Goal: Information Seeking & Learning: Learn about a topic

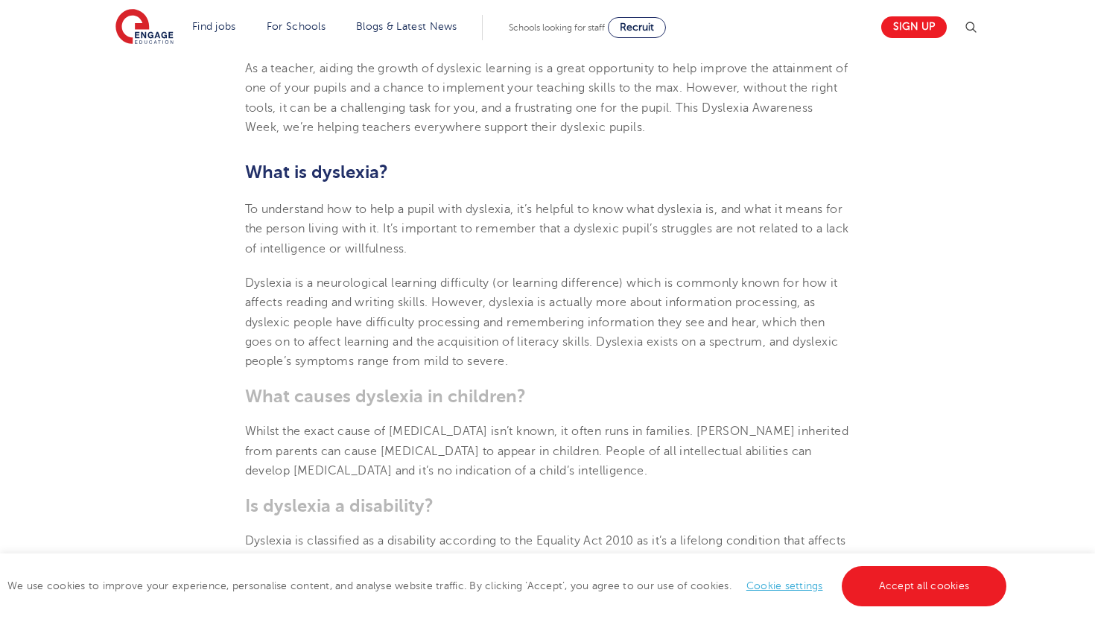
scroll to position [510, 0]
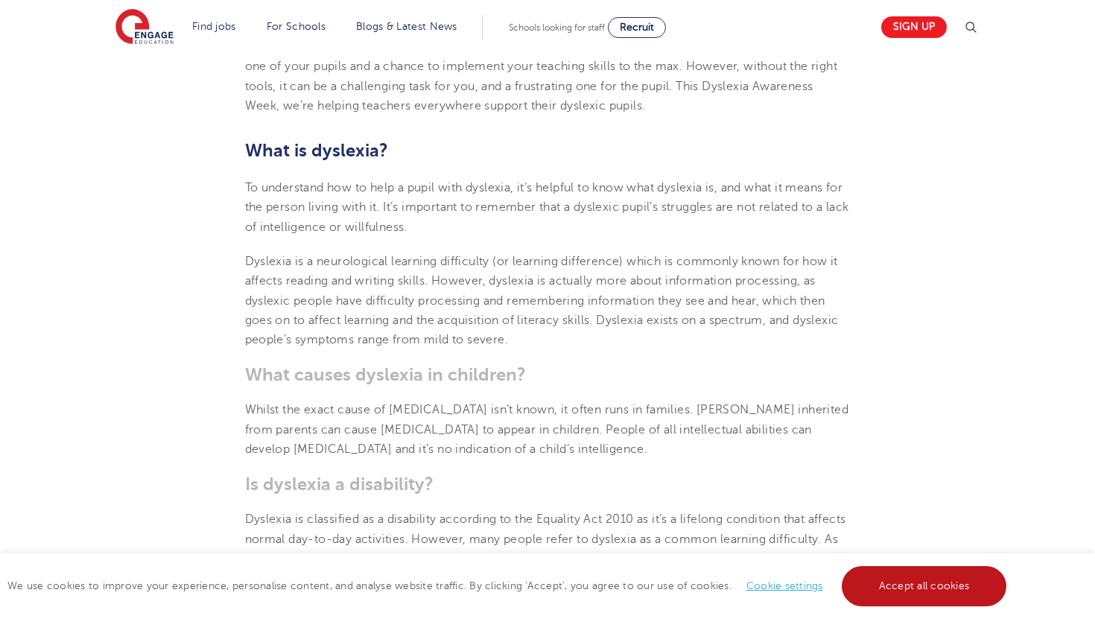
click at [900, 593] on link "Accept all cookies" at bounding box center [924, 586] width 165 height 40
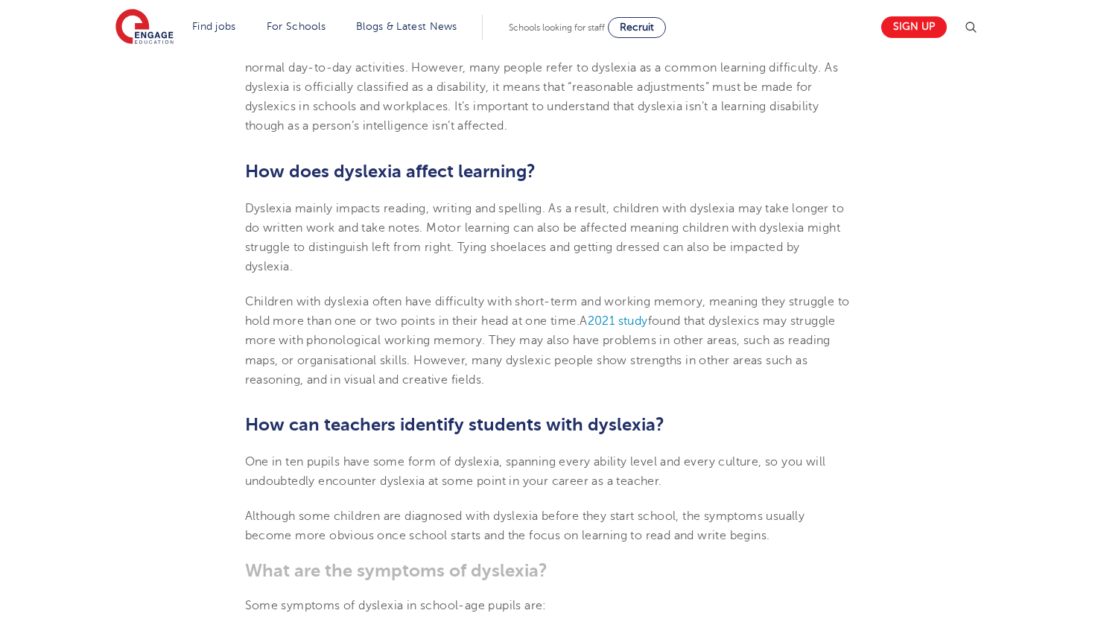
scroll to position [983, 0]
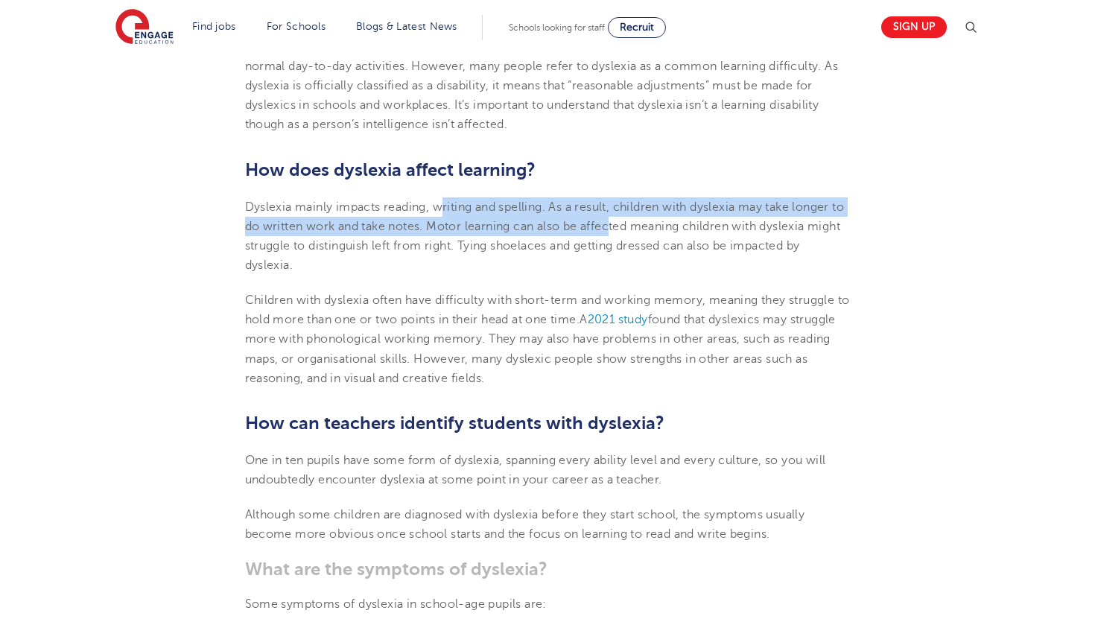
drag, startPoint x: 440, startPoint y: 211, endPoint x: 629, endPoint y: 224, distance: 188.9
click at [630, 222] on span "Dyslexia mainly impacts reading, writing and spelling. As a result, children wi…" at bounding box center [545, 236] width 600 height 72
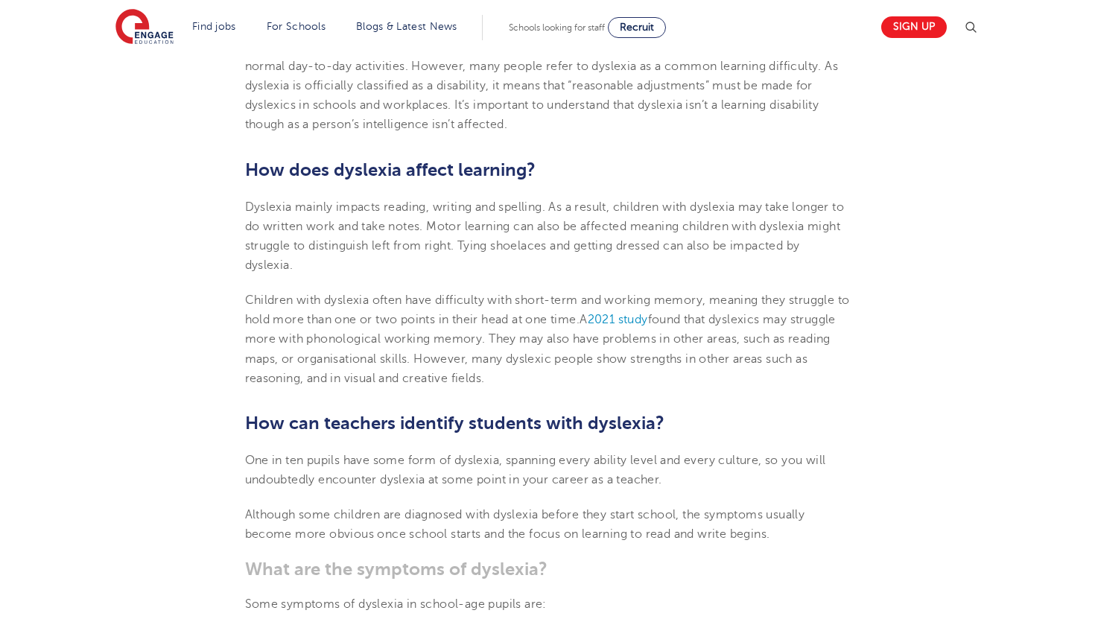
click at [554, 267] on p "Dyslexia mainly impacts reading, writing and spelling. As a result, children wi…" at bounding box center [548, 236] width 606 height 78
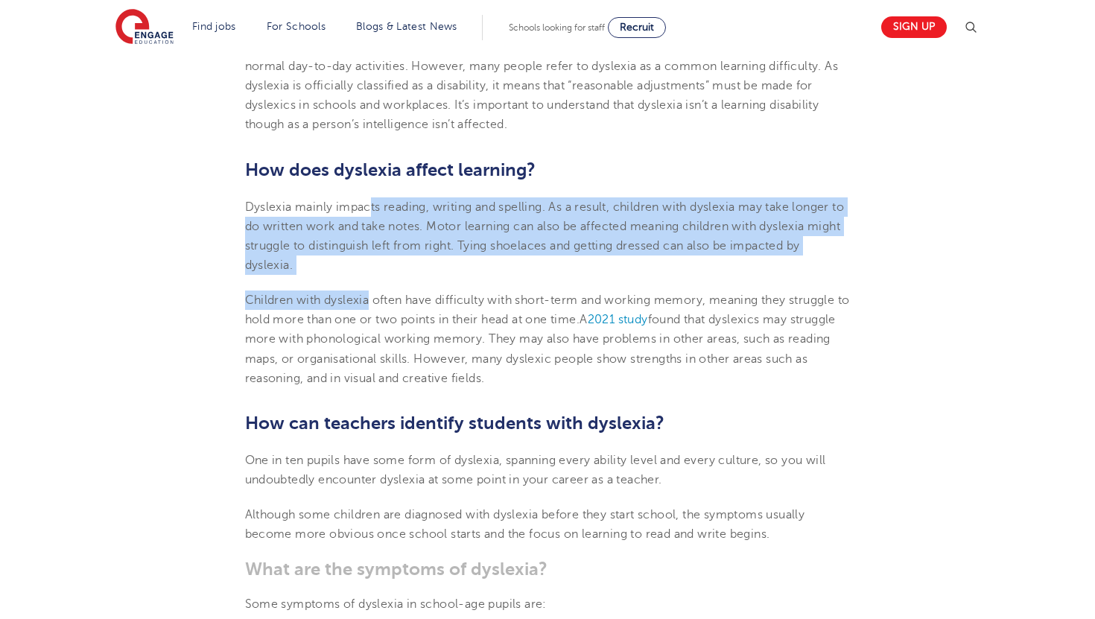
drag, startPoint x: 372, startPoint y: 212, endPoint x: 370, endPoint y: 300, distance: 88.7
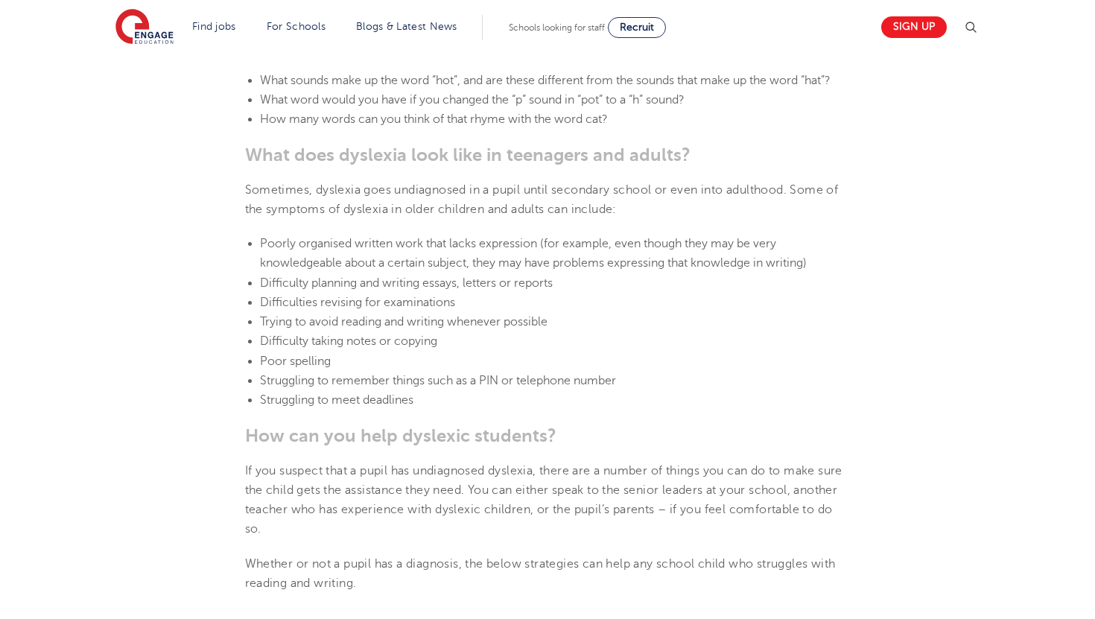
scroll to position [1849, 0]
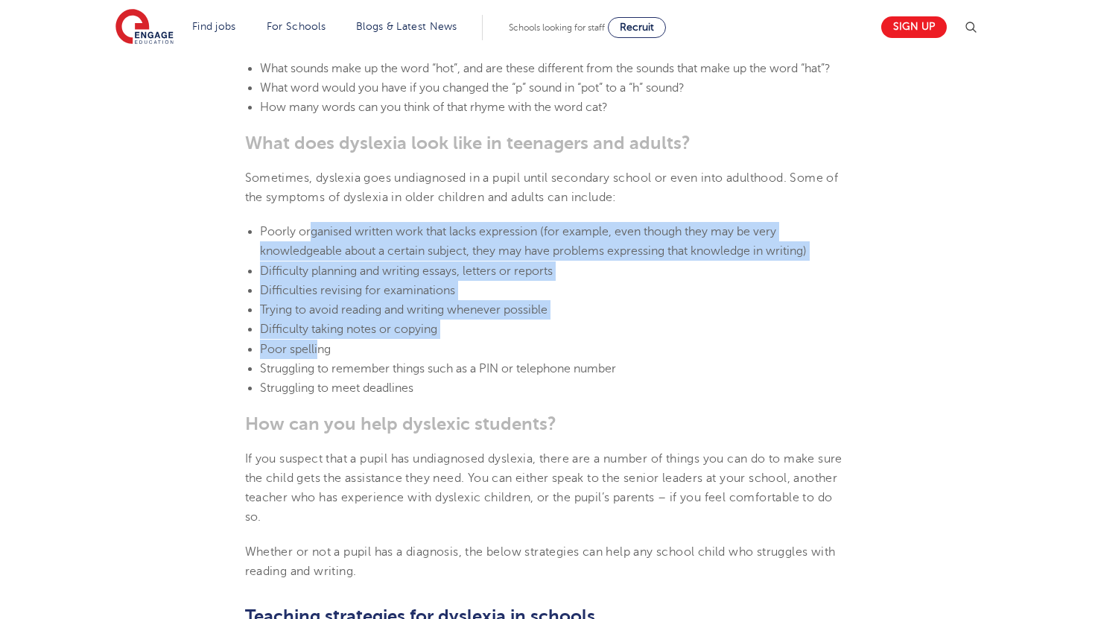
drag, startPoint x: 308, startPoint y: 229, endPoint x: 317, endPoint y: 357, distance: 128.4
click at [317, 357] on ul "Poorly organised written work that lacks expression (for example, even though t…" at bounding box center [548, 310] width 606 height 177
click at [317, 357] on li "Poor spelling" at bounding box center [555, 349] width 591 height 19
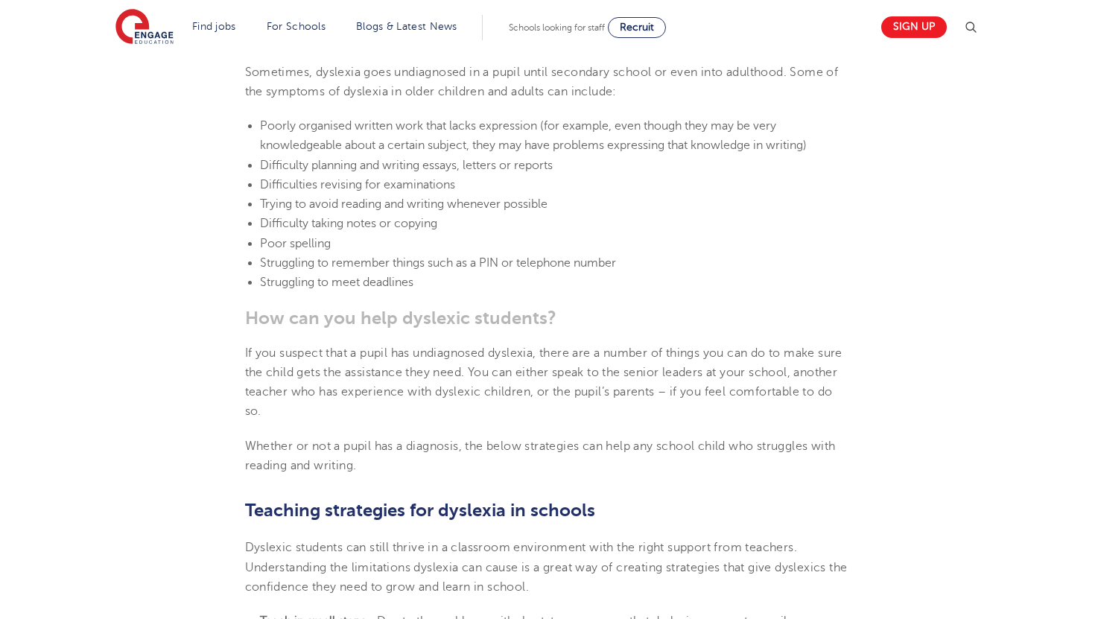
scroll to position [1959, 0]
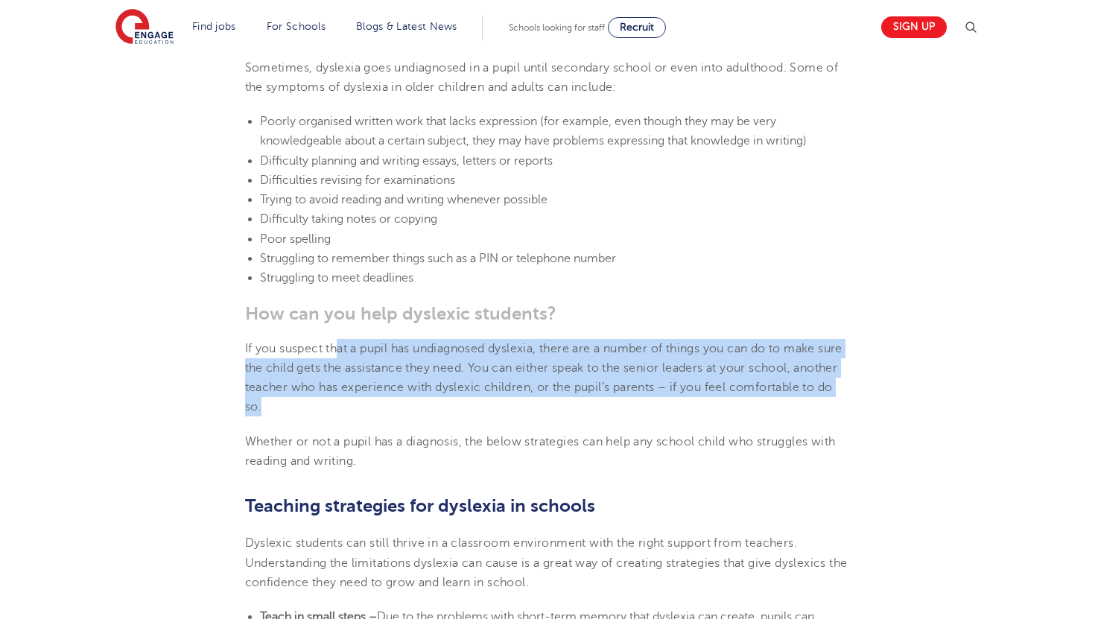
drag, startPoint x: 337, startPoint y: 341, endPoint x: 375, endPoint y: 405, distance: 74.9
click at [375, 405] on p "If you suspect that a pupil has undiagnosed dyslexia, there are a number of thi…" at bounding box center [548, 378] width 606 height 78
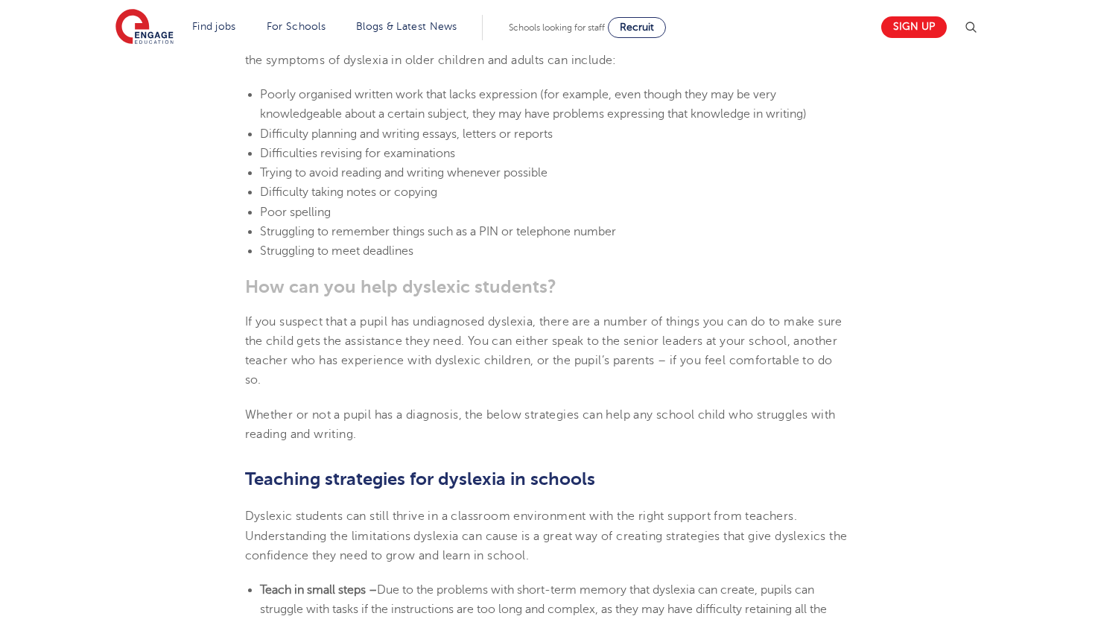
scroll to position [1988, 0]
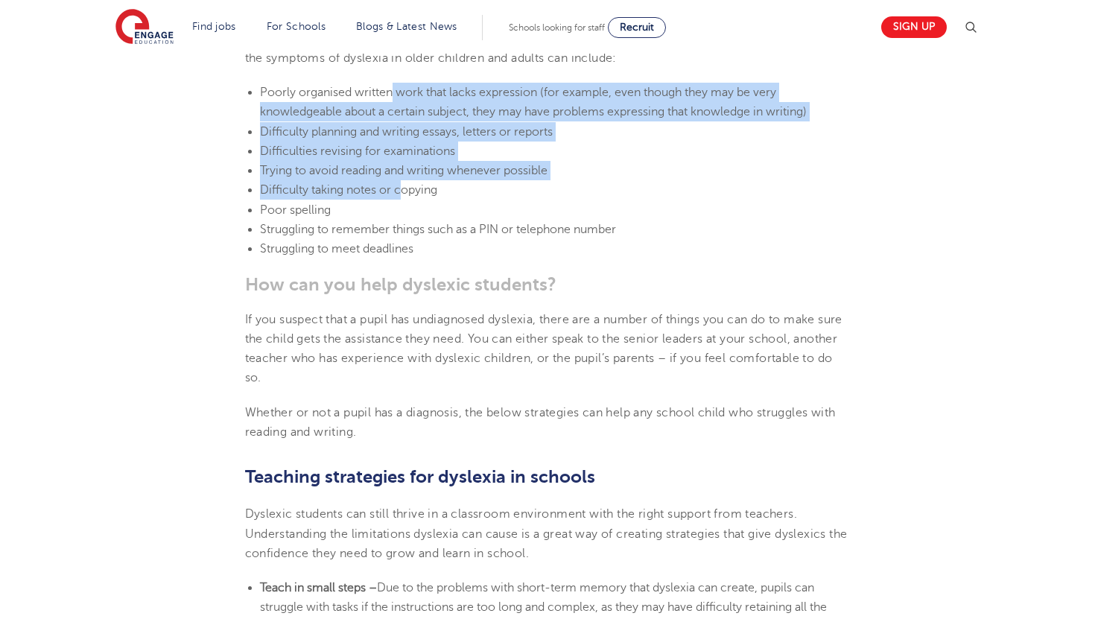
drag, startPoint x: 392, startPoint y: 91, endPoint x: 401, endPoint y: 180, distance: 89.8
click at [401, 180] on ul "Poorly organised written work that lacks expression (for example, even though t…" at bounding box center [548, 171] width 606 height 177
click at [401, 180] on li "Difficulty taking notes or copying" at bounding box center [555, 189] width 591 height 19
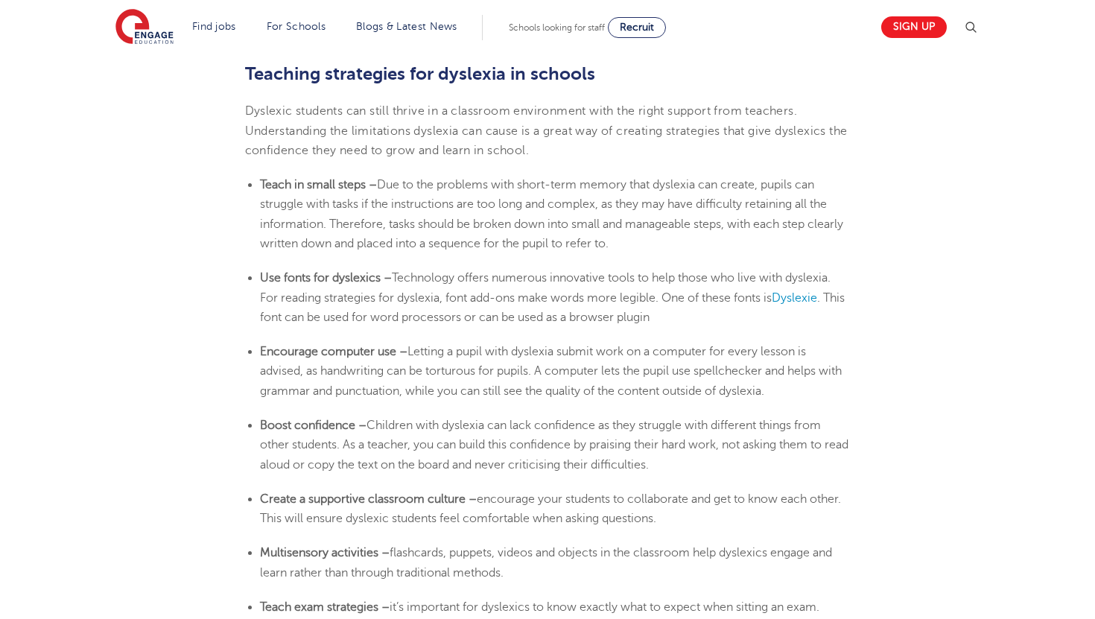
scroll to position [2394, 0]
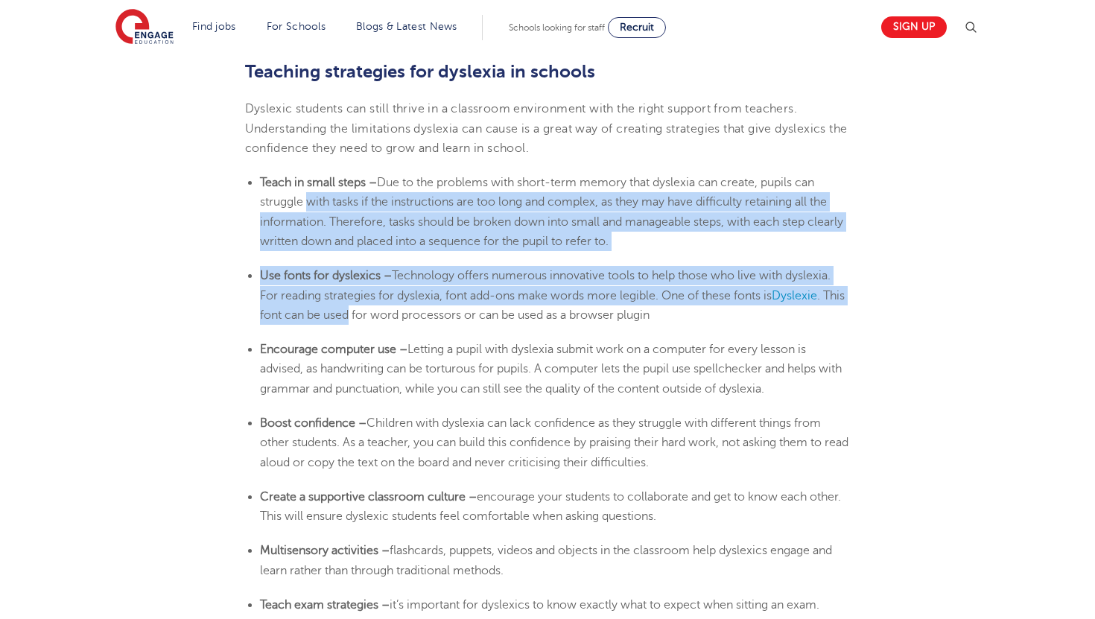
drag, startPoint x: 302, startPoint y: 201, endPoint x: 377, endPoint y: 306, distance: 129.2
click at [377, 306] on li "Use fonts for dyslexics – Technology offers numerous innovative tools to help t…" at bounding box center [555, 295] width 591 height 59
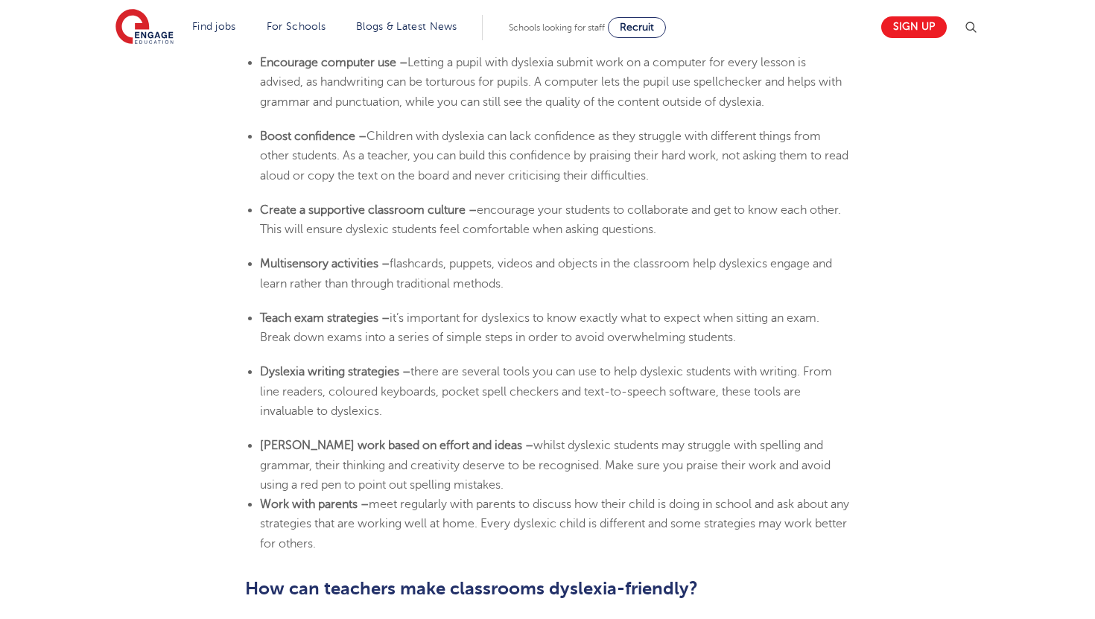
scroll to position [2681, 0]
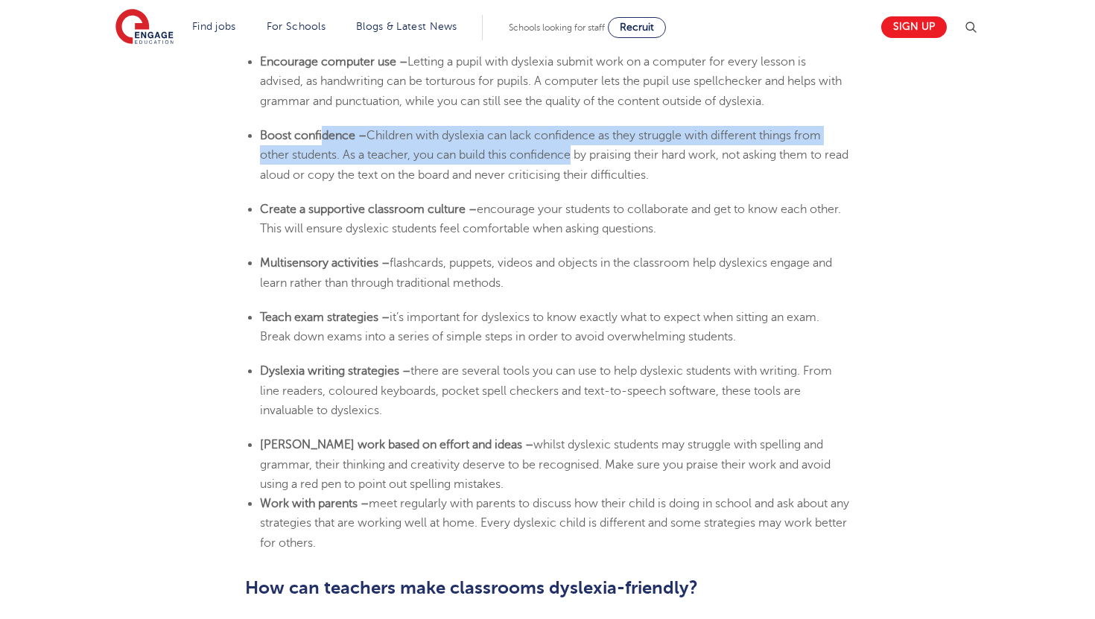
drag, startPoint x: 325, startPoint y: 137, endPoint x: 572, endPoint y: 162, distance: 248.6
click at [572, 162] on li "Boost confidence – Children with [MEDICAL_DATA] can lack confidence as they str…" at bounding box center [555, 155] width 591 height 59
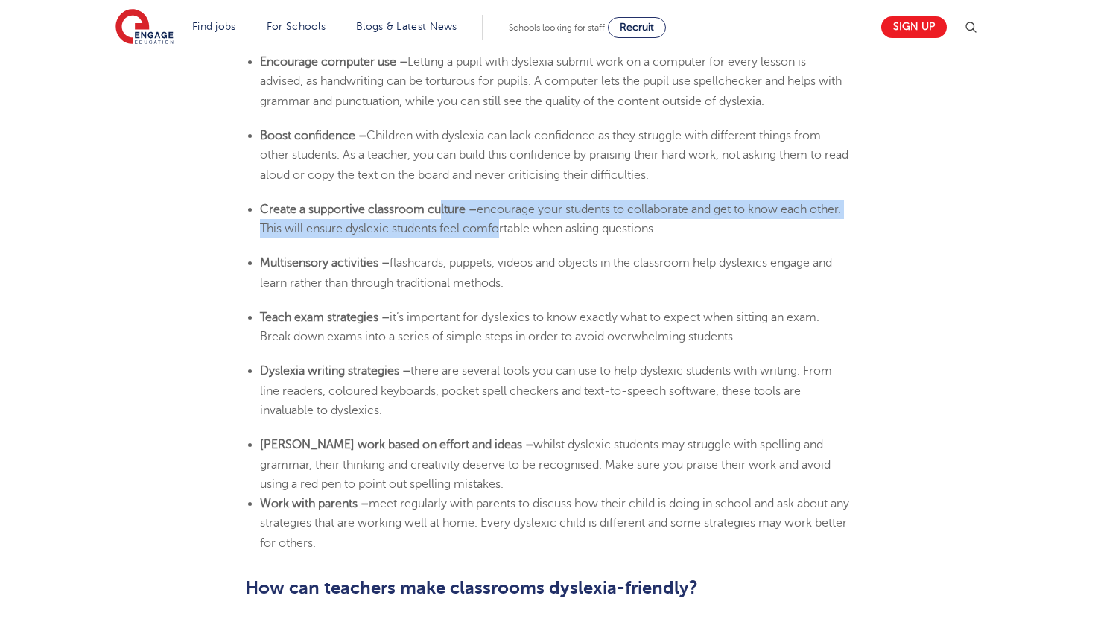
drag, startPoint x: 441, startPoint y: 212, endPoint x: 531, endPoint y: 229, distance: 91.8
click at [531, 229] on li "Create a supportive classroom culture – encourage your students to collaborate …" at bounding box center [555, 219] width 591 height 39
click at [531, 229] on span "encourage your students to collaborate and get to know each other. This will en…" at bounding box center [550, 219] width 581 height 33
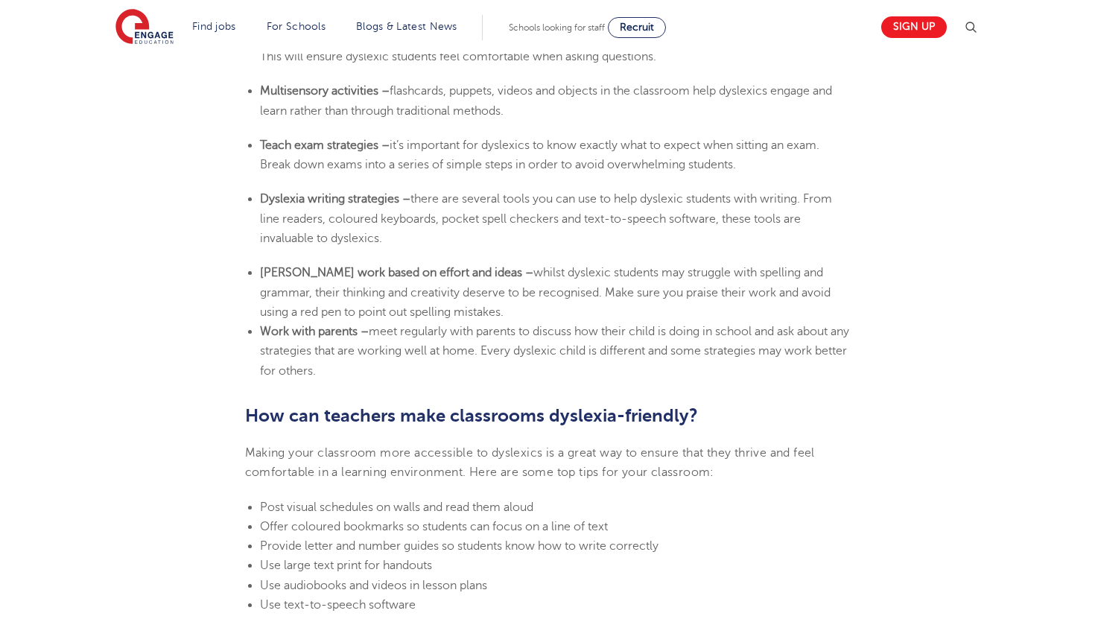
scroll to position [2846, 0]
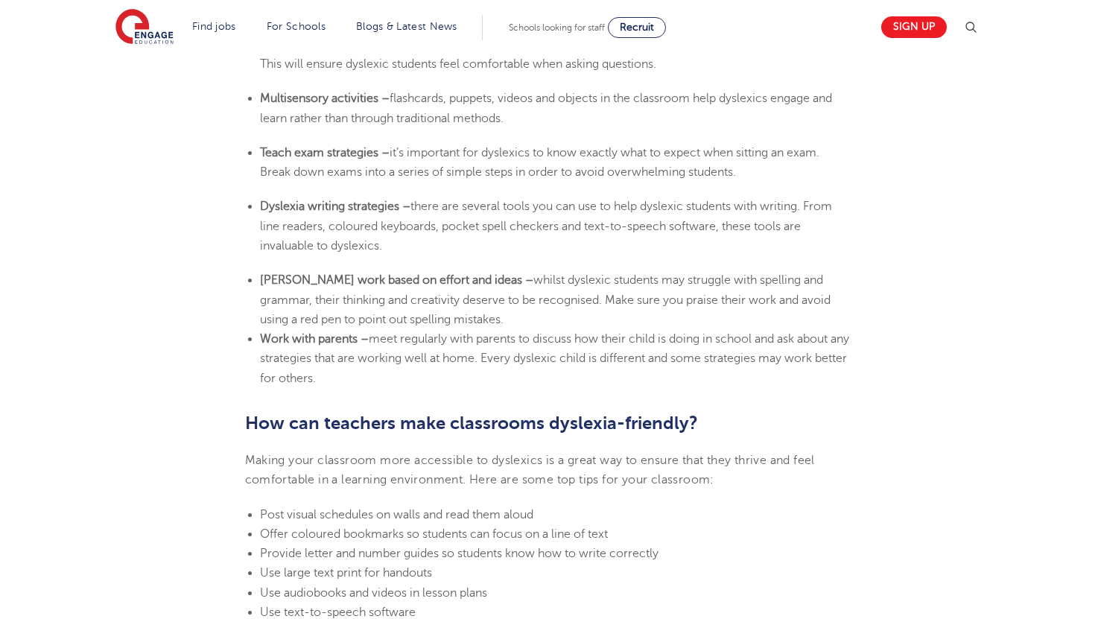
drag, startPoint x: 531, startPoint y: 229, endPoint x: 531, endPoint y: 247, distance: 17.9
click at [531, 247] on li "[MEDICAL_DATA] writing strategies – there are several tools you can use to help…" at bounding box center [555, 226] width 591 height 59
drag, startPoint x: 447, startPoint y: 227, endPoint x: 502, endPoint y: 314, distance: 102.5
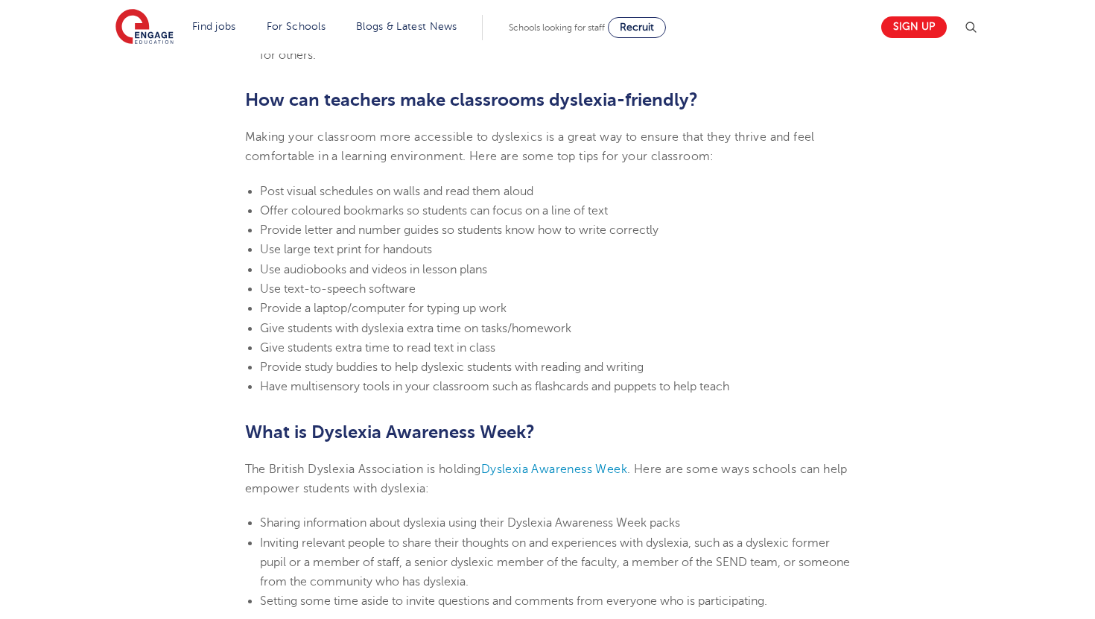
scroll to position [3207, 0]
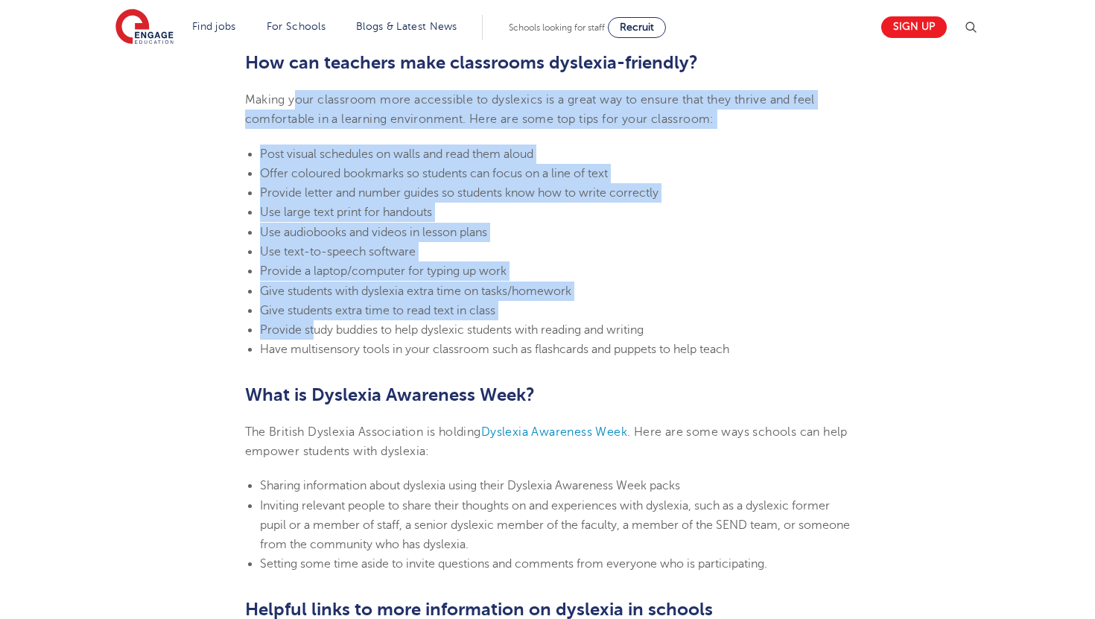
drag, startPoint x: 296, startPoint y: 92, endPoint x: 314, endPoint y: 325, distance: 233.2
click at [314, 325] on span "Provide study buddies to help dyslexic students with reading and writing" at bounding box center [452, 329] width 384 height 13
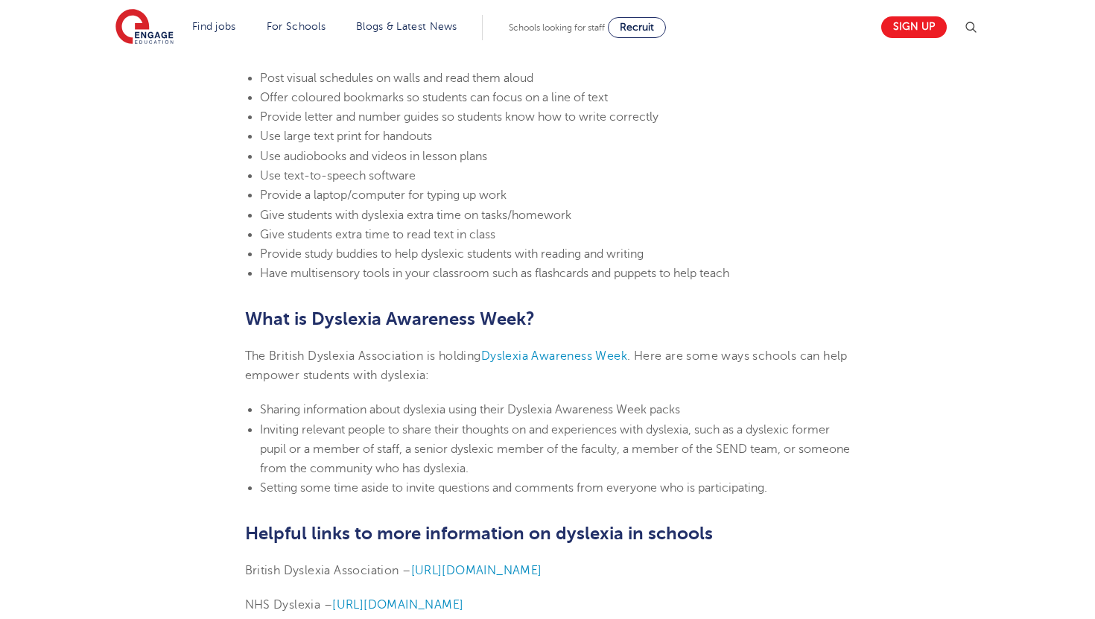
scroll to position [3282, 0]
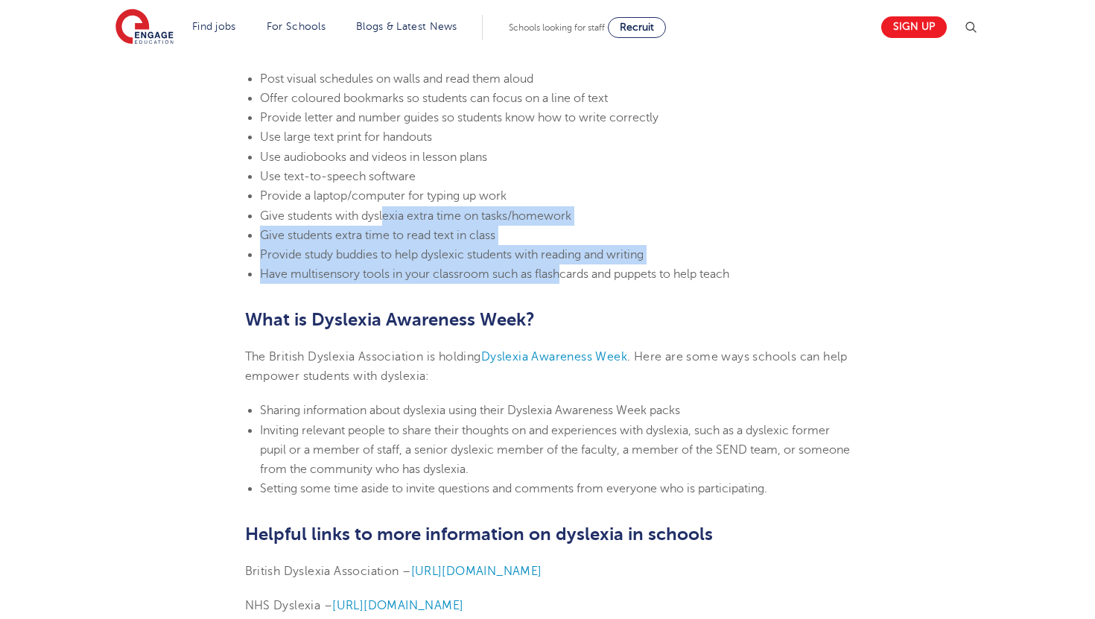
drag, startPoint x: 563, startPoint y: 276, endPoint x: 384, endPoint y: 208, distance: 191.5
click at [384, 208] on ul "Post visual schedules on walls and read them aloud Offer coloured bookmarks so …" at bounding box center [548, 176] width 606 height 215
click at [384, 208] on li "Give students with dyslexia extra time on tasks/homework" at bounding box center [555, 215] width 591 height 19
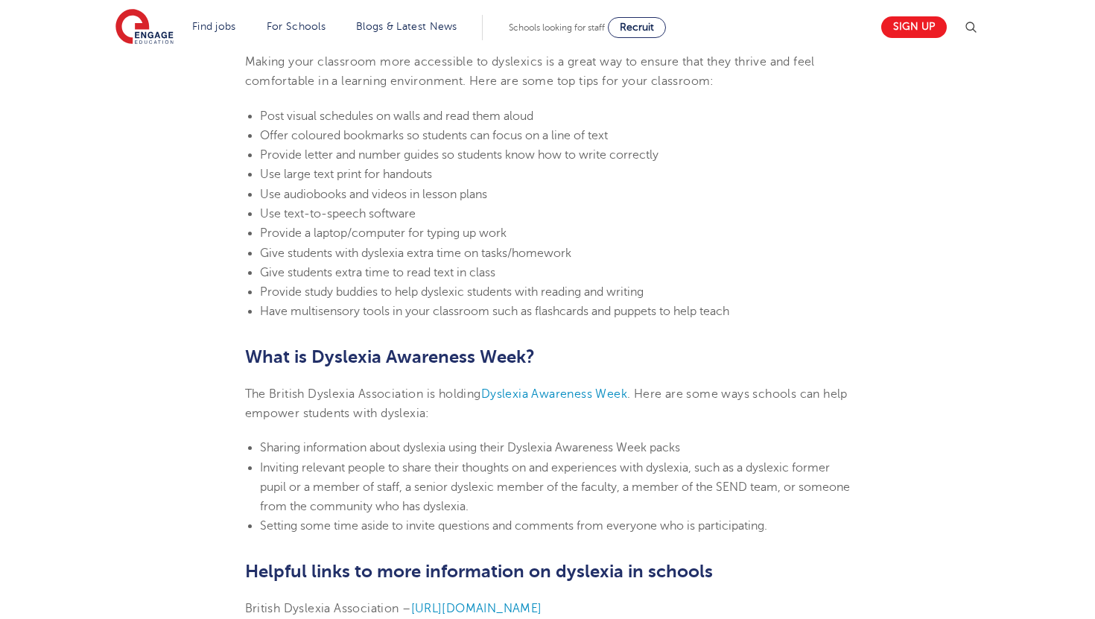
scroll to position [3244, 0]
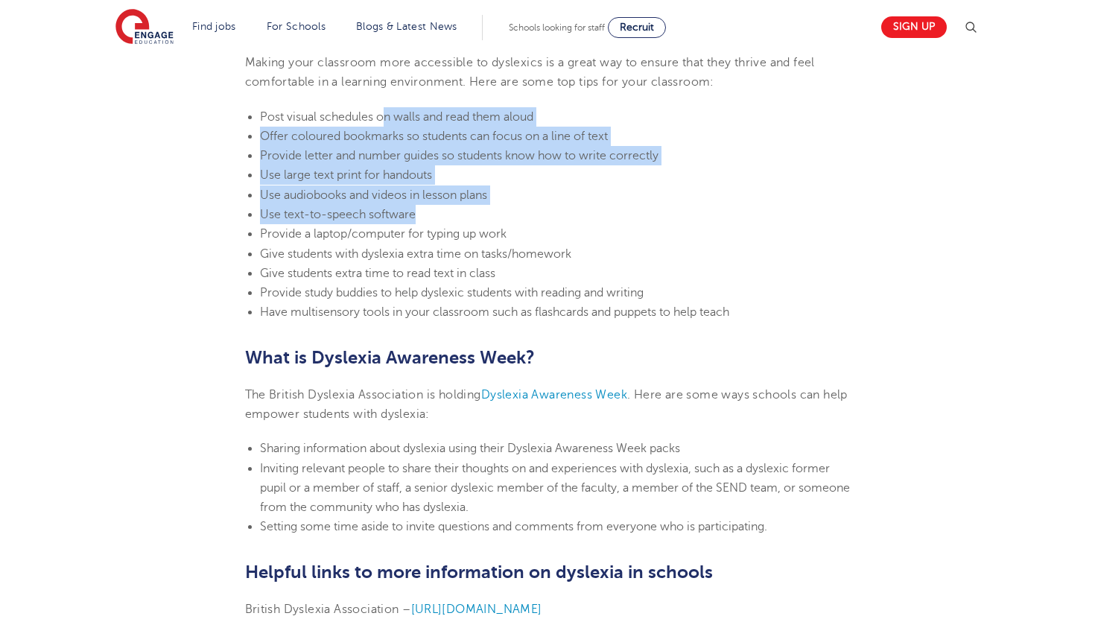
drag, startPoint x: 381, startPoint y: 118, endPoint x: 571, endPoint y: 207, distance: 209.3
click at [571, 208] on ul "Post visual schedules on walls and read them aloud Offer coloured bookmarks so …" at bounding box center [548, 214] width 606 height 215
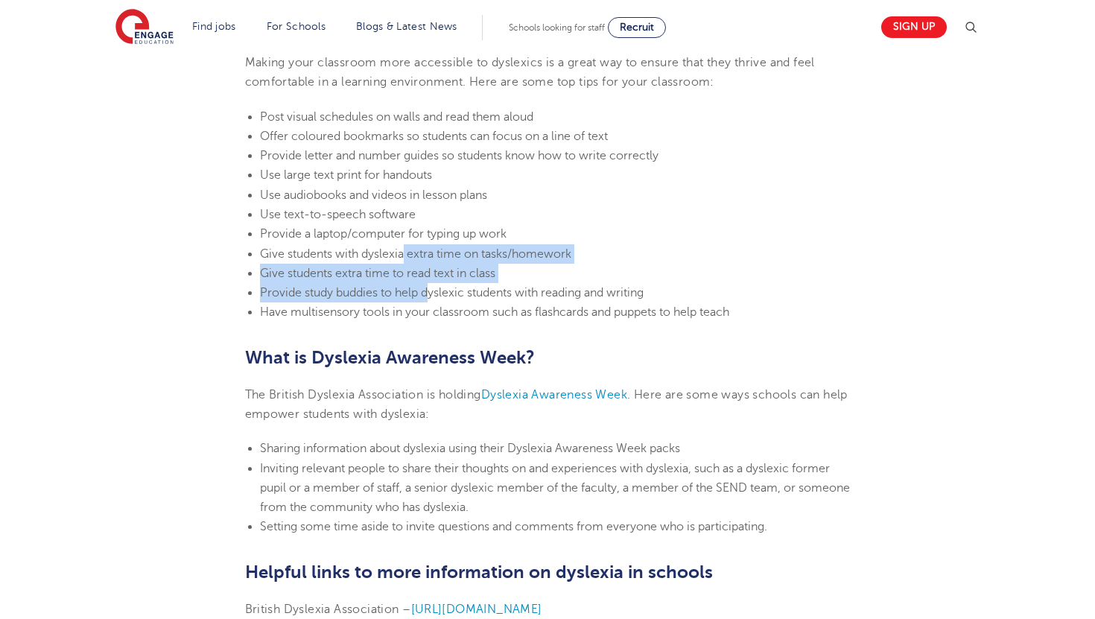
drag, startPoint x: 403, startPoint y: 248, endPoint x: 428, endPoint y: 297, distance: 55.3
click at [428, 297] on ul "Post visual schedules on walls and read them aloud Offer coloured bookmarks so …" at bounding box center [548, 214] width 606 height 215
click at [428, 297] on span "Provide study buddies to help dyslexic students with reading and writing" at bounding box center [452, 292] width 384 height 13
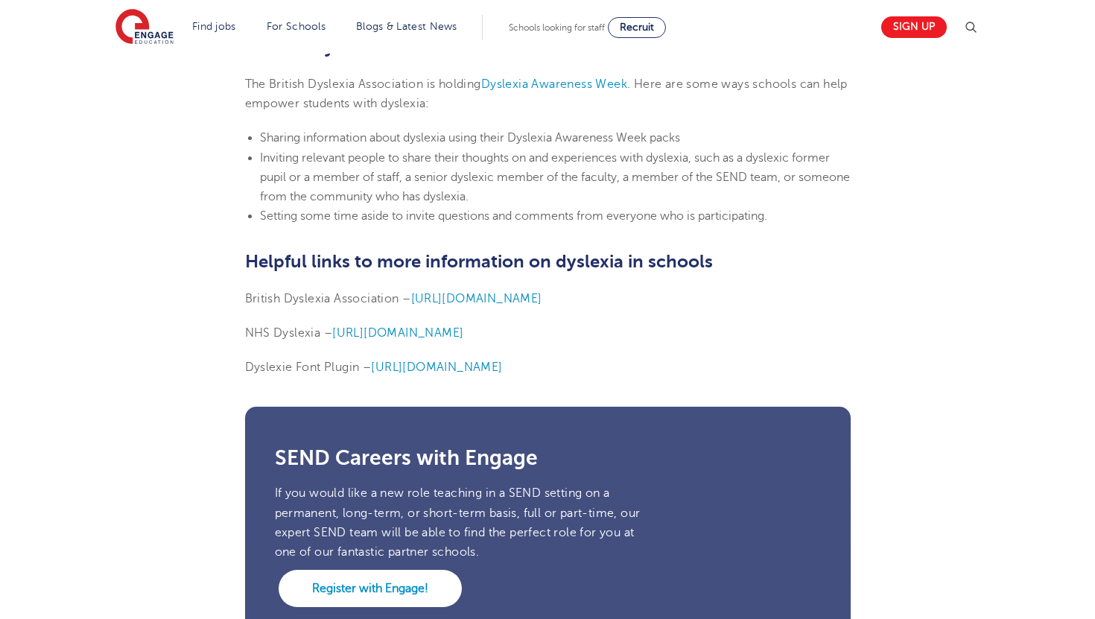
scroll to position [3584, 0]
